Goal: Information Seeking & Learning: Learn about a topic

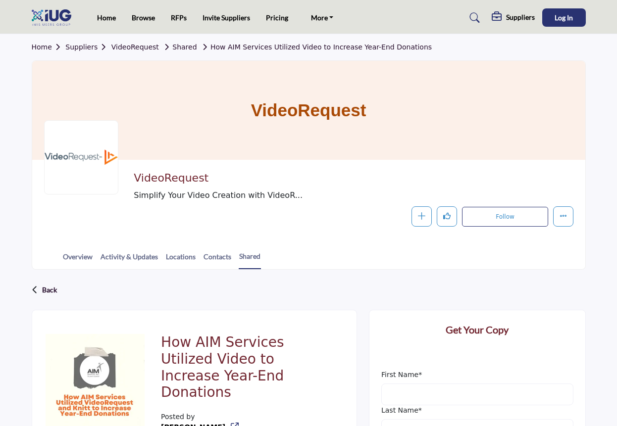
click at [123, 46] on link "VideoRequest" at bounding box center [135, 47] width 48 height 8
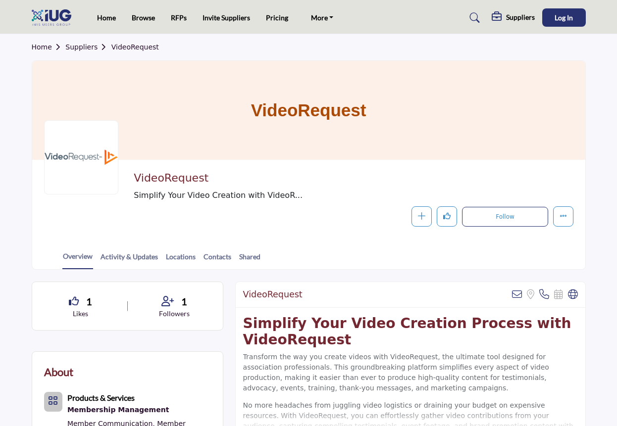
click at [75, 47] on link "Suppliers" at bounding box center [88, 47] width 46 height 8
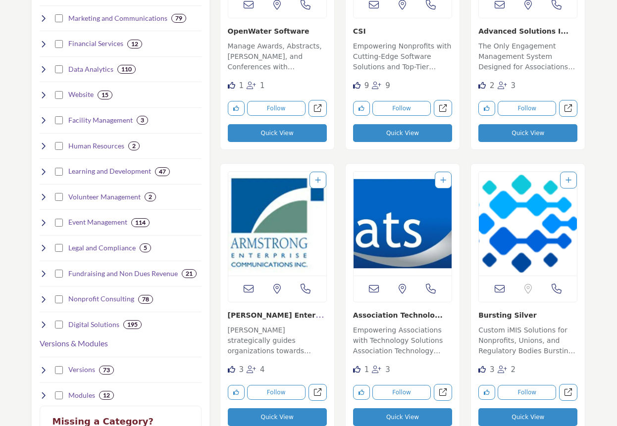
scroll to position [446, 0]
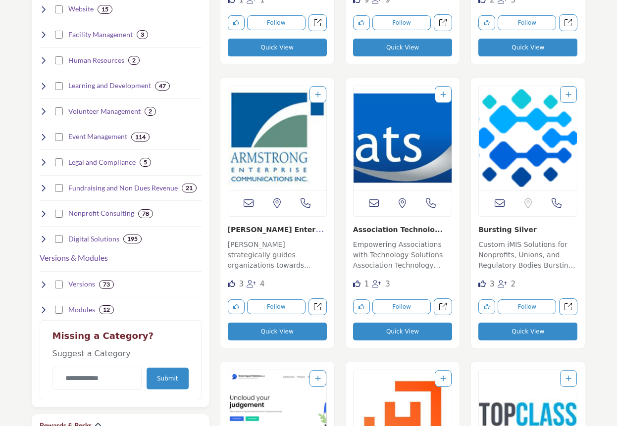
click at [279, 233] on link "Armstrong Enterprise..." at bounding box center [277, 234] width 99 height 20
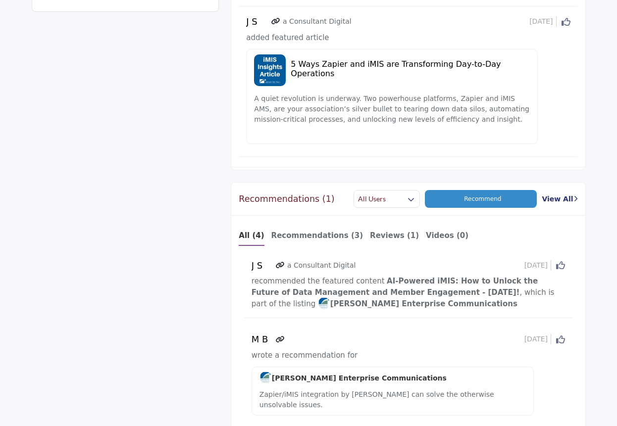
scroll to position [990, 0]
